Goal: Navigation & Orientation: Find specific page/section

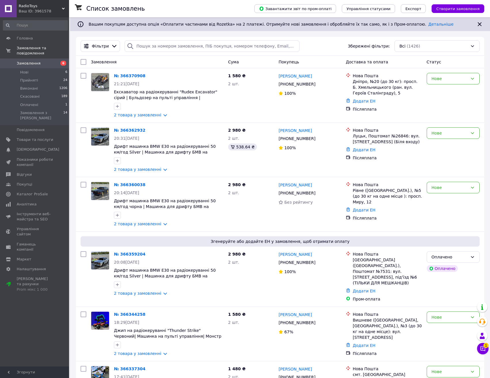
click at [65, 8] on div "RadioToys Ваш ID: 3961578" at bounding box center [43, 8] width 52 height 17
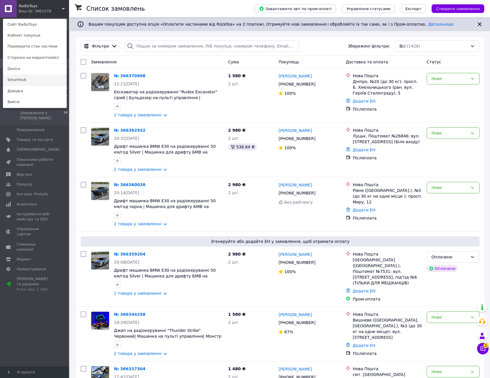
click at [19, 79] on link "SmartHub" at bounding box center [34, 79] width 63 height 11
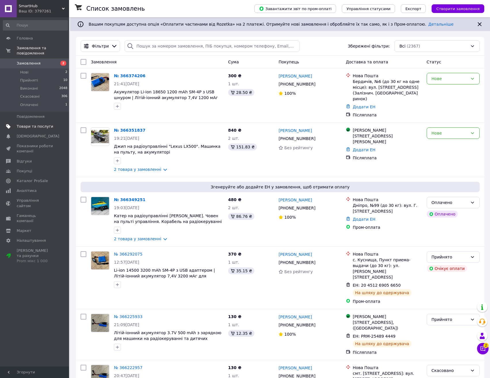
click at [30, 124] on span "Товари та послуги" at bounding box center [35, 126] width 37 height 5
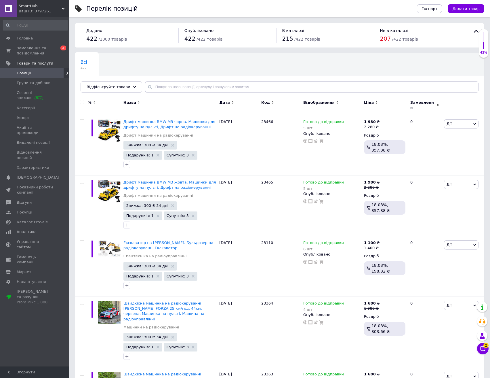
click at [60, 8] on span "SmartHub" at bounding box center [40, 5] width 43 height 5
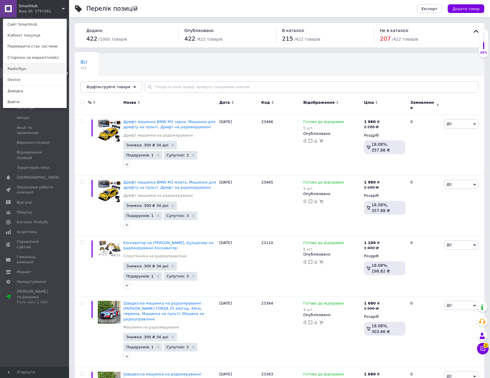
click at [21, 69] on link "RadioToys" at bounding box center [34, 68] width 63 height 11
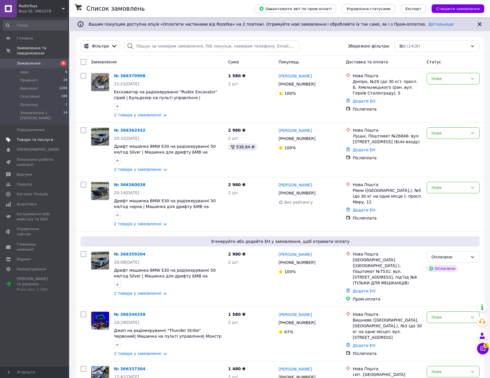
click at [33, 137] on span "Товари та послуги" at bounding box center [35, 139] width 37 height 5
